Goal: Find specific page/section: Find specific page/section

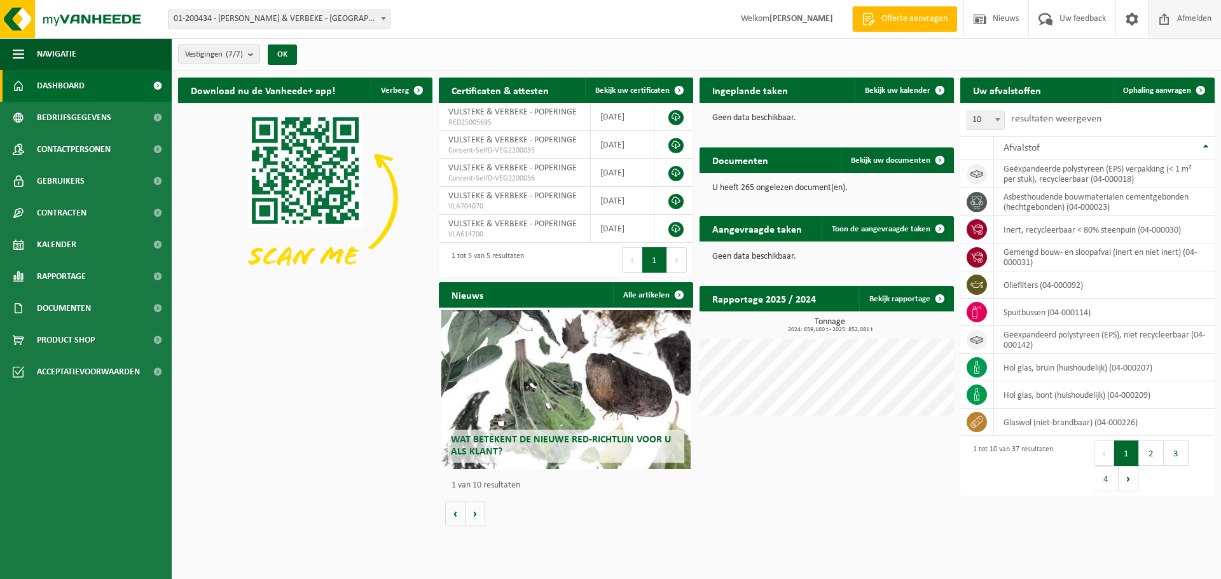
click at [1205, 13] on span "Afmelden" at bounding box center [1194, 19] width 41 height 38
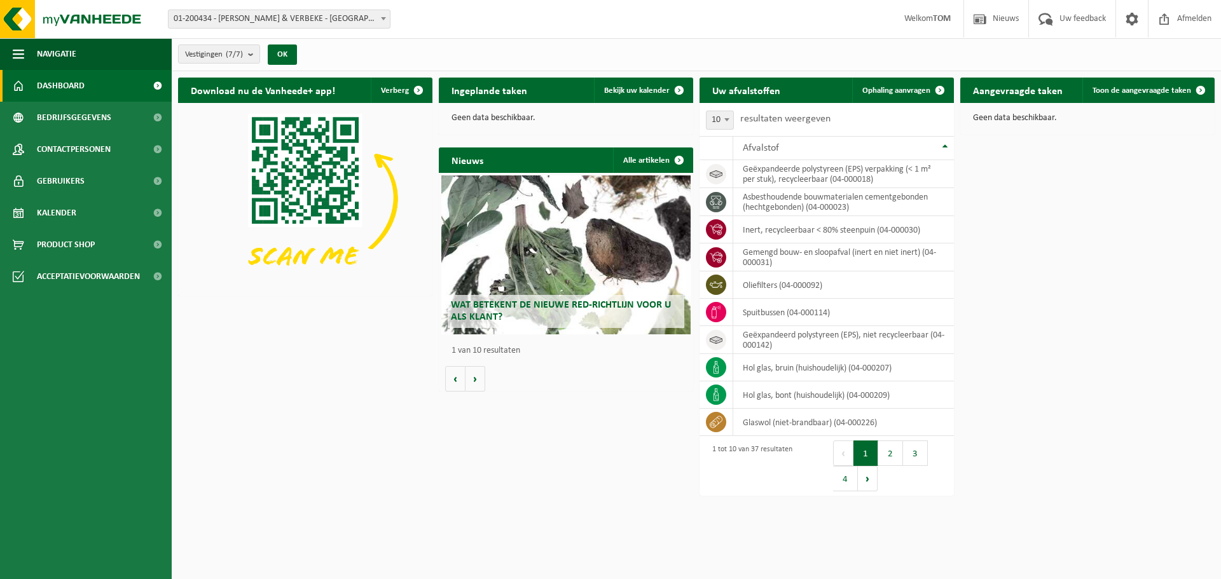
click at [1023, 93] on h2 "Aangevraagde taken" at bounding box center [1017, 90] width 115 height 25
click at [892, 456] on button "2" at bounding box center [890, 453] width 25 height 25
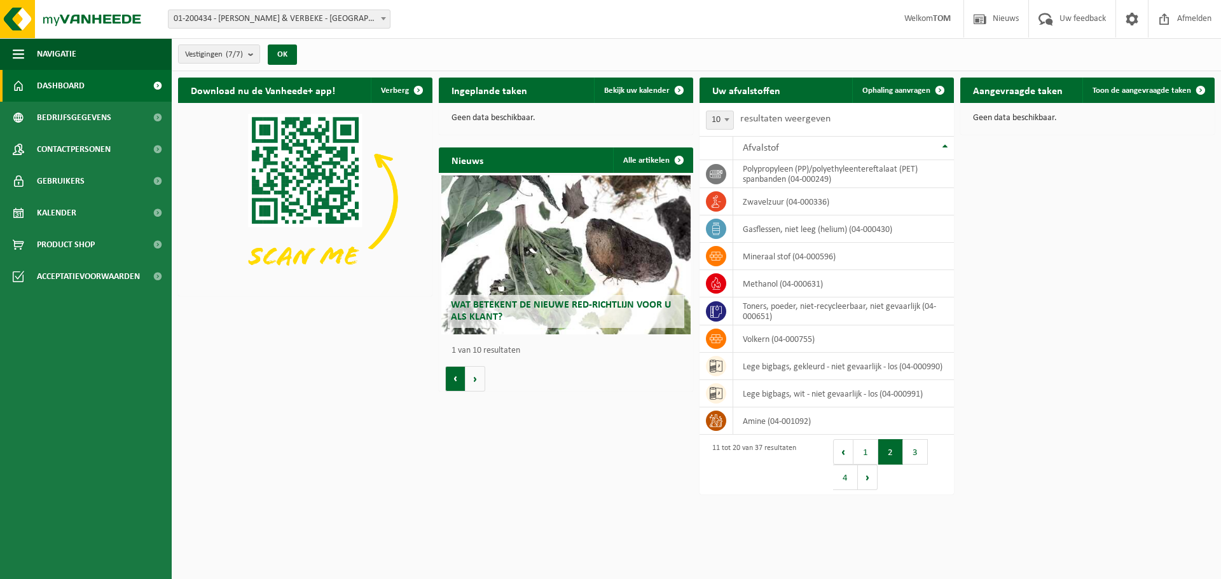
click at [460, 374] on button "Vorige" at bounding box center [455, 378] width 20 height 25
click at [470, 380] on button "Volgende" at bounding box center [475, 378] width 20 height 25
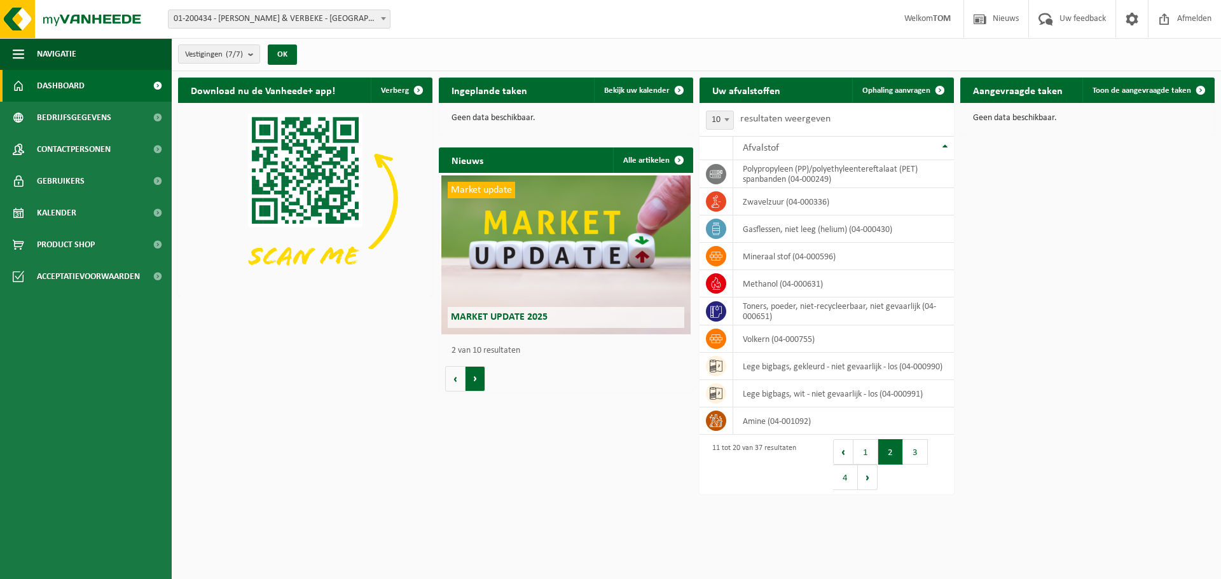
click at [470, 380] on button "Volgende" at bounding box center [475, 378] width 20 height 25
click at [443, 380] on div "Wat betekent de nieuwe RED-richtlijn voor u als klant? Market update Market upd…" at bounding box center [566, 282] width 254 height 219
click at [450, 384] on button "Vorige" at bounding box center [455, 378] width 20 height 25
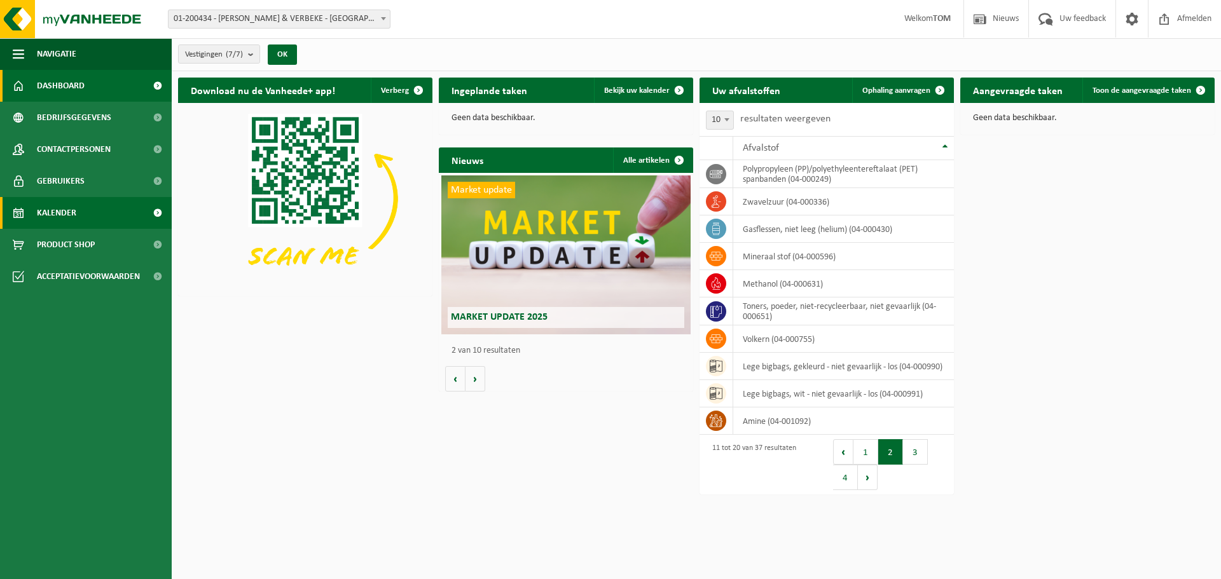
click at [97, 216] on link "Kalender" at bounding box center [86, 213] width 172 height 32
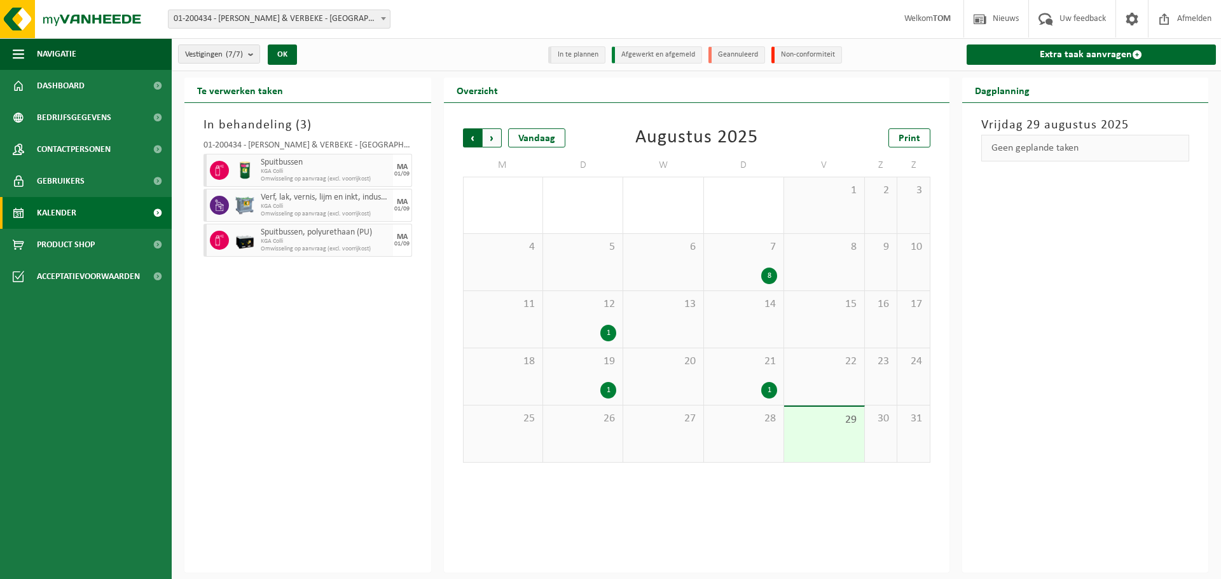
click at [489, 139] on span "Volgende" at bounding box center [492, 137] width 19 height 19
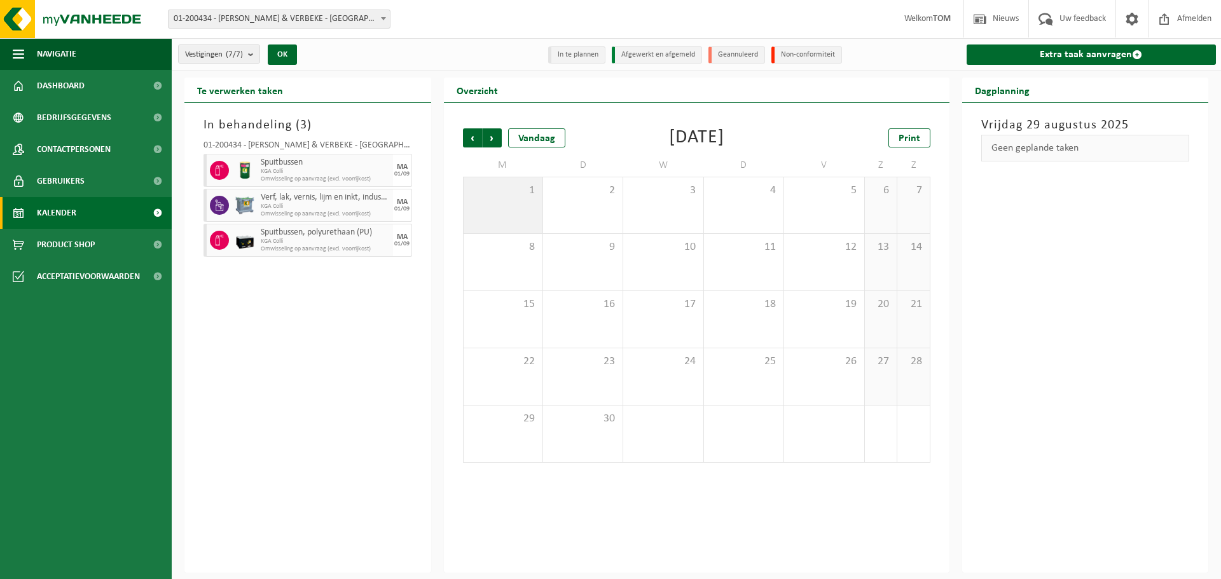
click at [516, 208] on div "1" at bounding box center [502, 205] width 79 height 56
click at [304, 175] on span "Omwisseling op aanvraag (excl. voorrijkost)" at bounding box center [316, 179] width 110 height 8
click at [302, 231] on span "Spuitbussen, polyurethaan (PU)" at bounding box center [316, 233] width 110 height 10
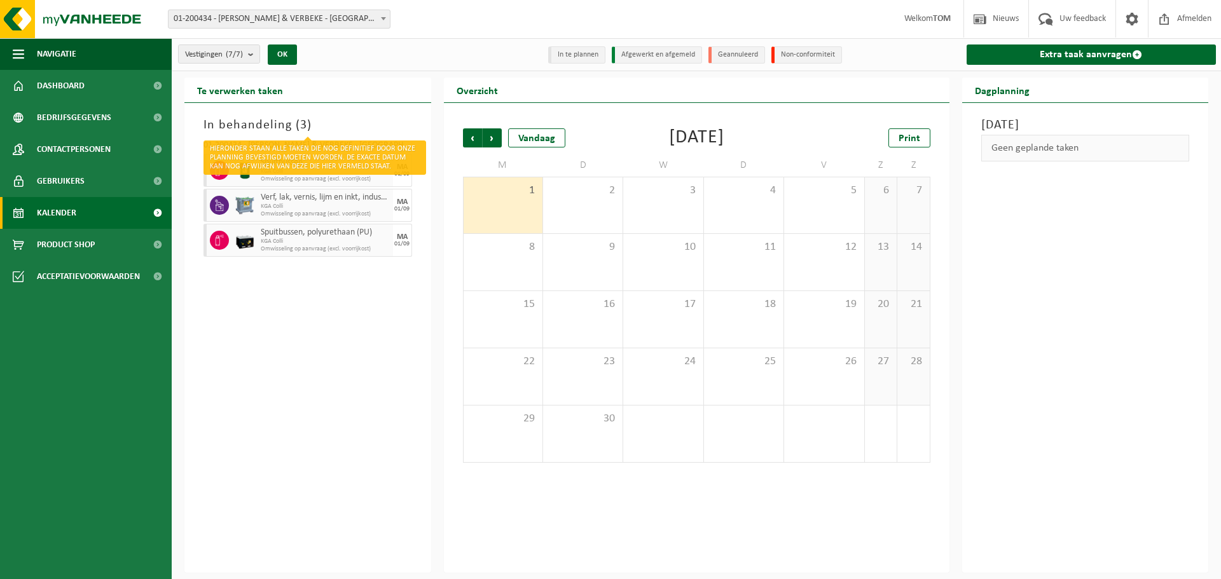
click at [282, 133] on h3 "In behandeling ( 3 )" at bounding box center [307, 125] width 209 height 19
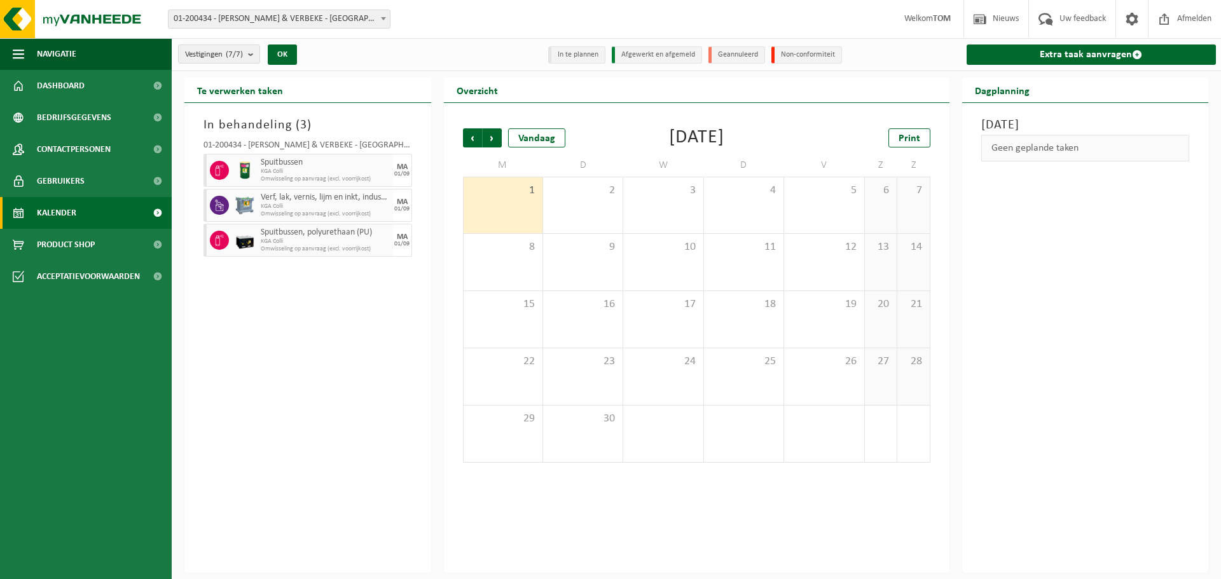
click at [583, 57] on li "In te plannen" at bounding box center [576, 54] width 57 height 17
click at [642, 50] on li "Afgewerkt en afgemeld" at bounding box center [657, 54] width 90 height 17
click at [579, 48] on li "In te plannen" at bounding box center [576, 54] width 57 height 17
click at [493, 186] on span "1" at bounding box center [503, 191] width 66 height 14
click at [470, 142] on span "Vorige" at bounding box center [472, 137] width 19 height 19
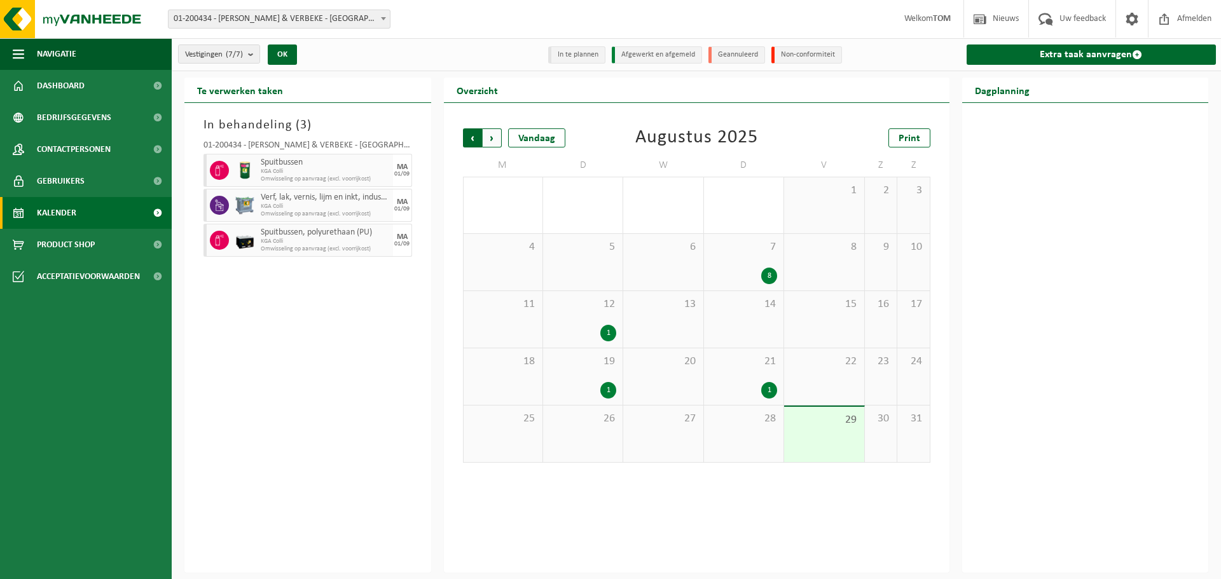
click at [493, 142] on span "Volgende" at bounding box center [492, 137] width 19 height 19
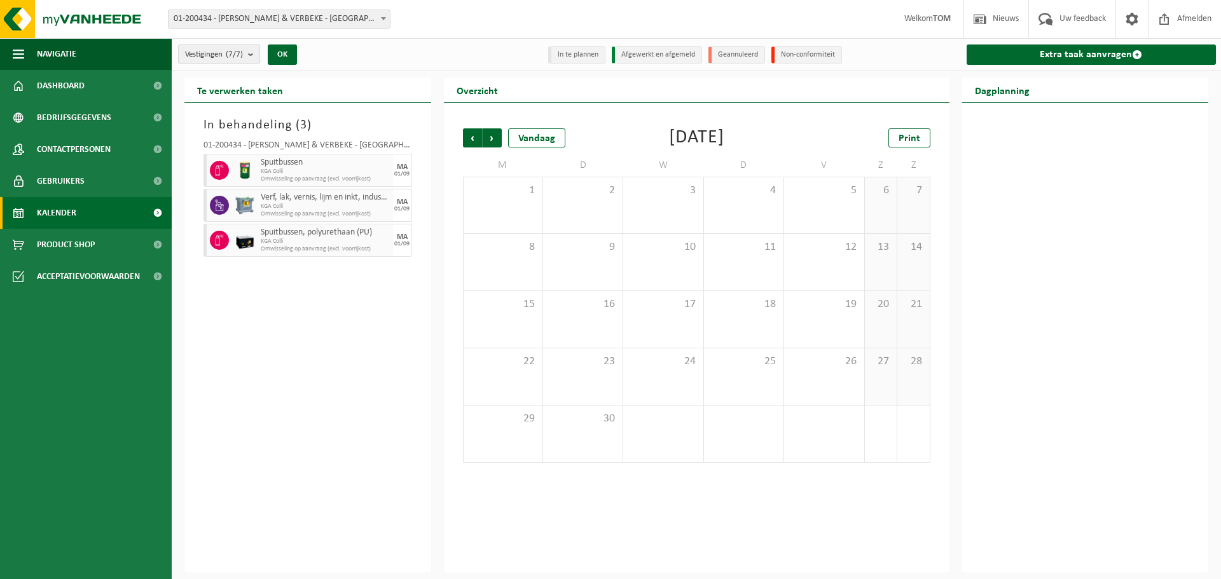
click at [249, 56] on button "Vestigingen (7/7)" at bounding box center [219, 53] width 82 height 19
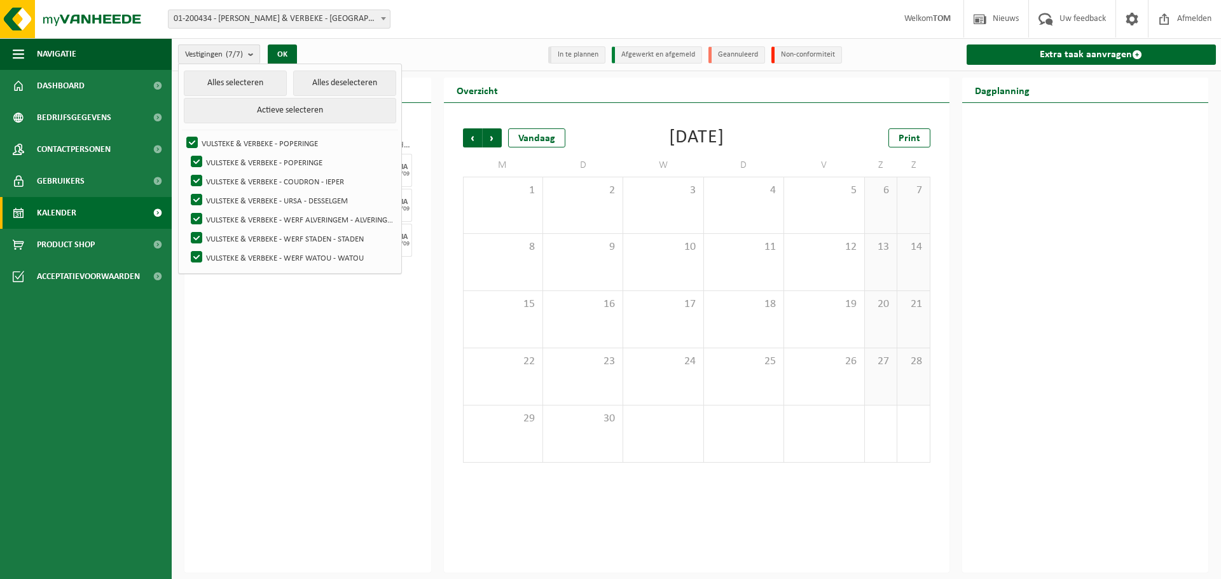
click at [249, 56] on button "Vestigingen (7/7)" at bounding box center [219, 53] width 82 height 19
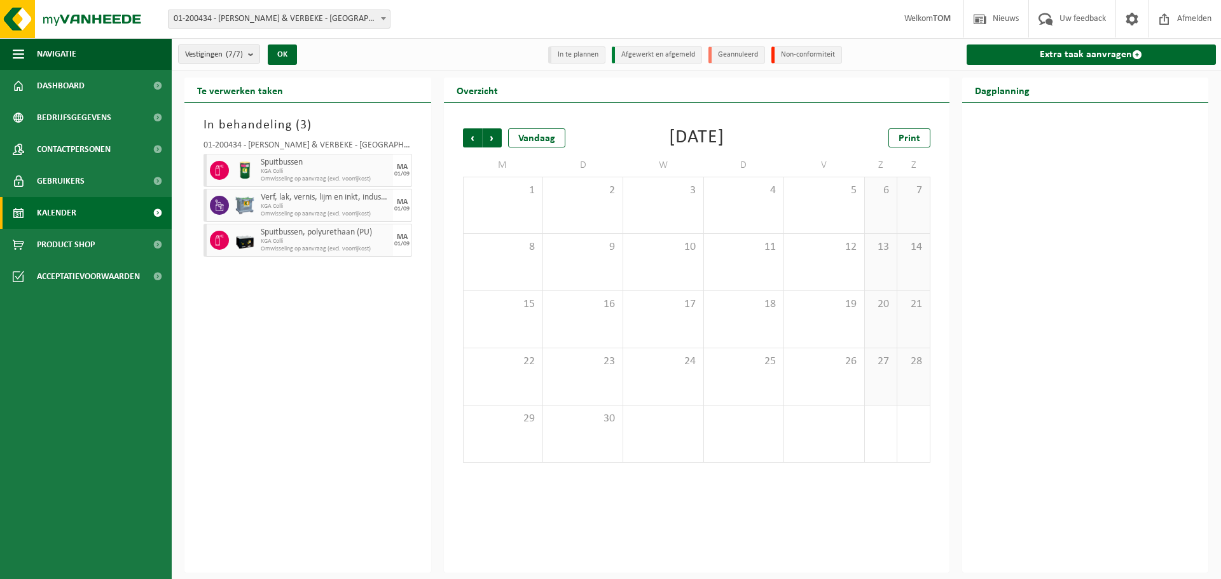
click at [263, 130] on h3 "In behandeling ( 3 )" at bounding box center [307, 125] width 209 height 19
click at [267, 167] on span "Spuitbussen" at bounding box center [316, 163] width 110 height 10
click at [217, 168] on icon at bounding box center [219, 170] width 11 height 11
click at [223, 203] on icon at bounding box center [219, 205] width 11 height 11
click at [1129, 17] on span at bounding box center [1131, 19] width 19 height 38
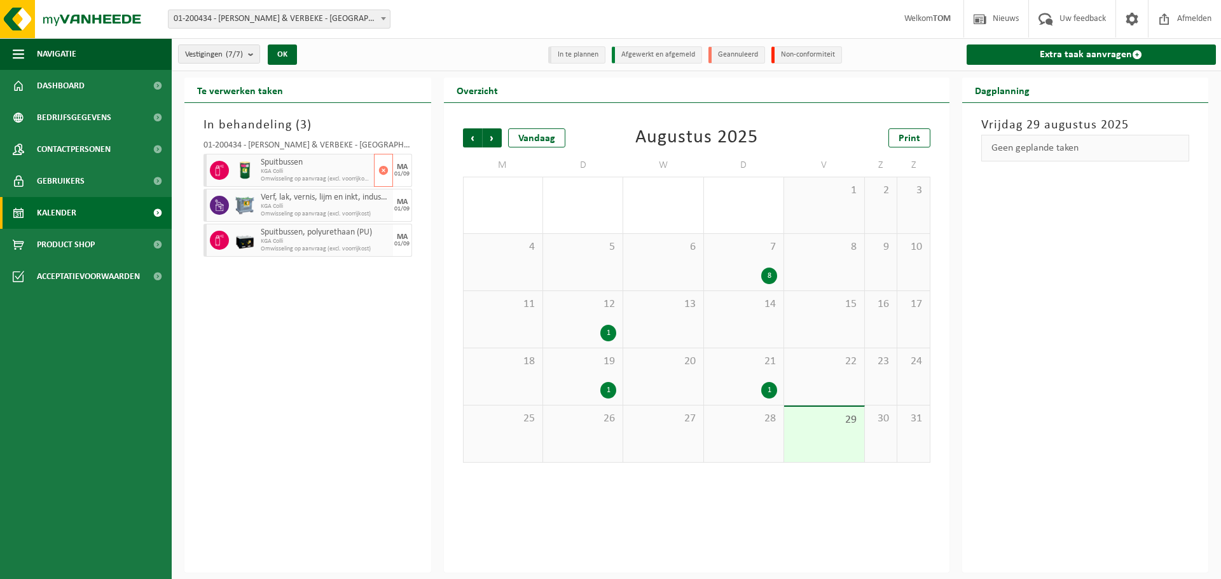
drag, startPoint x: 341, startPoint y: 166, endPoint x: 305, endPoint y: 165, distance: 36.2
click at [323, 165] on span "Spuitbussen" at bounding box center [316, 163] width 110 height 10
click at [235, 165] on img at bounding box center [244, 170] width 19 height 19
click at [240, 168] on img at bounding box center [244, 170] width 19 height 19
click at [249, 238] on img at bounding box center [244, 240] width 19 height 19
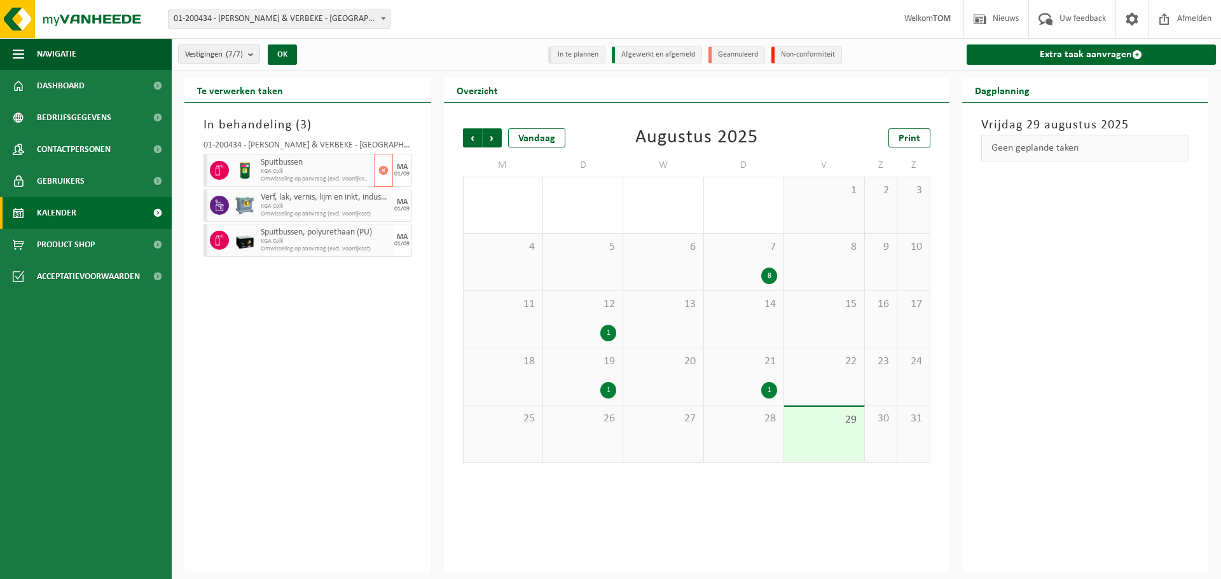
click at [220, 165] on icon at bounding box center [219, 170] width 11 height 11
click at [261, 147] on div "01-200434 - [PERSON_NAME] & VERBEKE - [GEOGRAPHIC_DATA]" at bounding box center [307, 147] width 209 height 13
click at [228, 139] on div "01-200434 - VULSTEKE & VERBEKE - POPERINGE Spuitbussen KGA Colli Omwisseling op…" at bounding box center [307, 197] width 221 height 124
click at [58, 85] on span "Dashboard" at bounding box center [61, 86] width 48 height 32
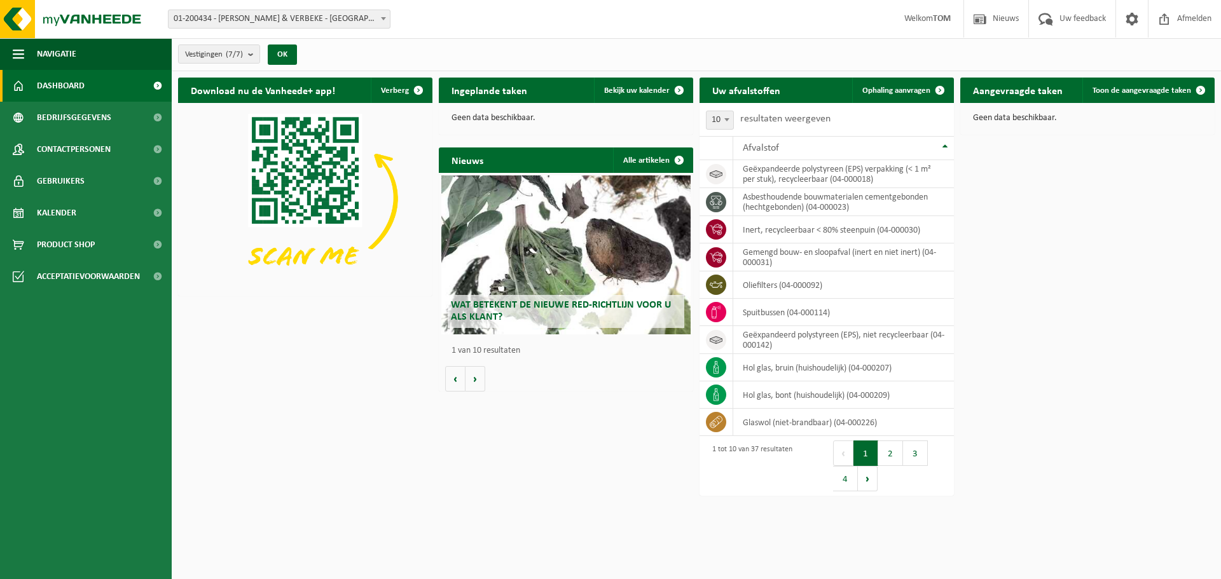
click at [1020, 93] on h2 "Aangevraagde taken" at bounding box center [1017, 90] width 115 height 25
click at [1148, 90] on span "Toon de aangevraagde taken" at bounding box center [1141, 90] width 99 height 8
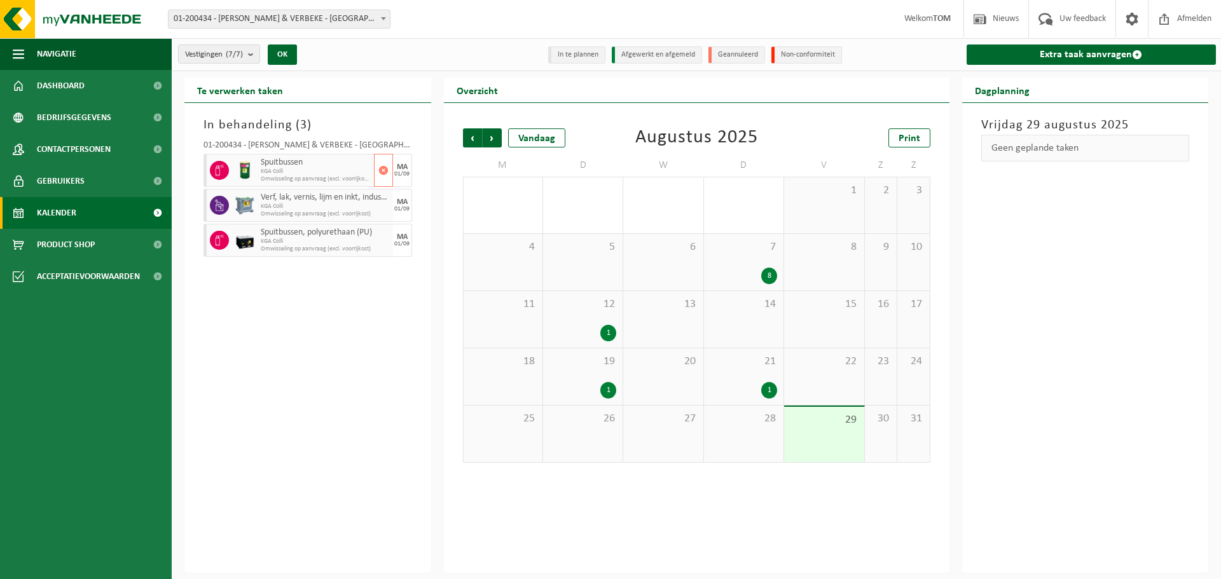
click at [298, 166] on span "Spuitbussen" at bounding box center [316, 163] width 110 height 10
click at [240, 176] on img at bounding box center [244, 170] width 19 height 19
click at [238, 171] on img at bounding box center [244, 170] width 19 height 19
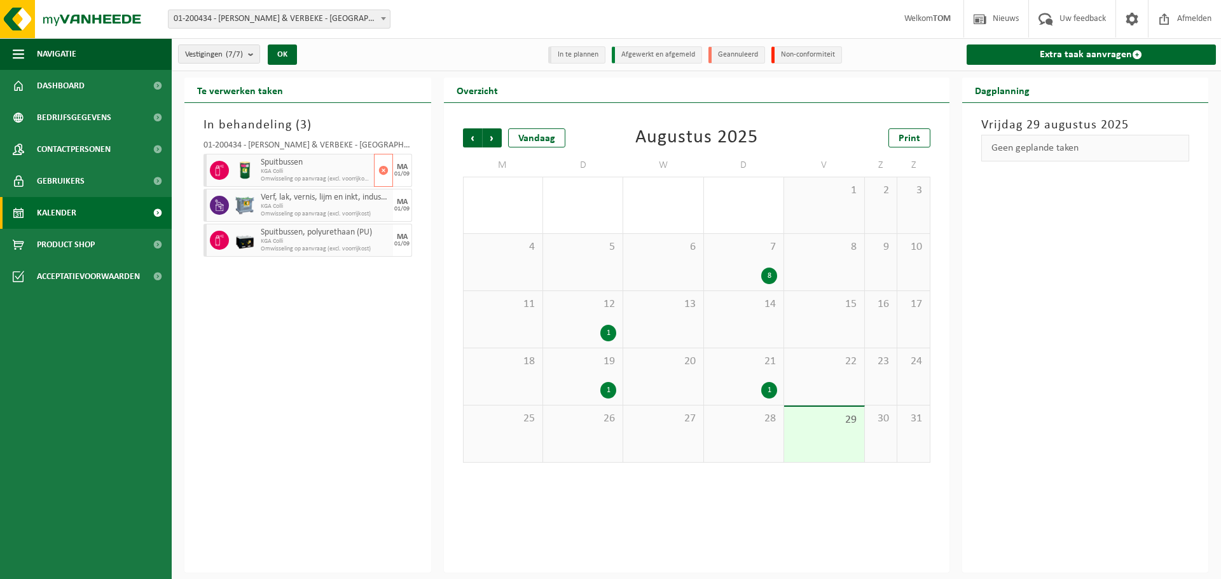
click at [238, 168] on img at bounding box center [244, 170] width 19 height 19
click at [233, 211] on div at bounding box center [244, 205] width 25 height 33
click at [220, 174] on icon at bounding box center [219, 170] width 11 height 11
click at [220, 204] on icon at bounding box center [219, 205] width 11 height 11
